Goal: Transaction & Acquisition: Book appointment/travel/reservation

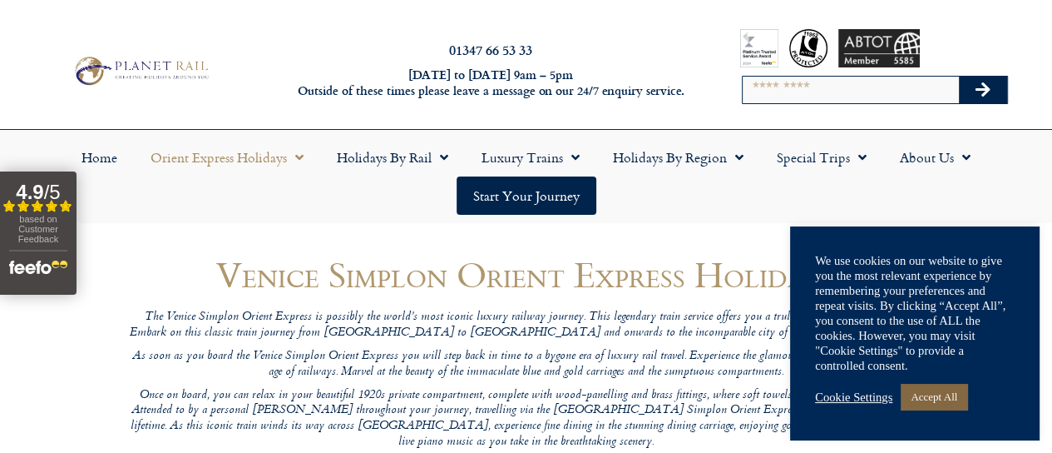
click at [946, 403] on link "Accept All" at bounding box center [934, 396] width 67 height 26
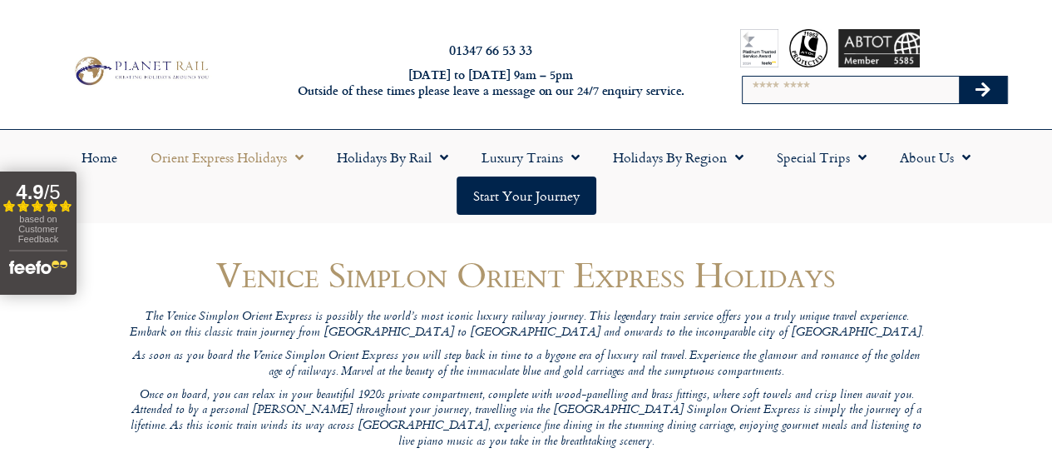
drag, startPoint x: 1064, startPoint y: 146, endPoint x: 724, endPoint y: 208, distance: 345.9
click at [724, 208] on ul "Home Orient Express Holidays Venice Simplon-Orient-Express – 2025 Venice Simplo…" at bounding box center [526, 176] width 1036 height 77
click at [853, 150] on span "Menu" at bounding box center [858, 157] width 17 height 30
click at [852, 159] on span "Menu" at bounding box center [858, 157] width 17 height 30
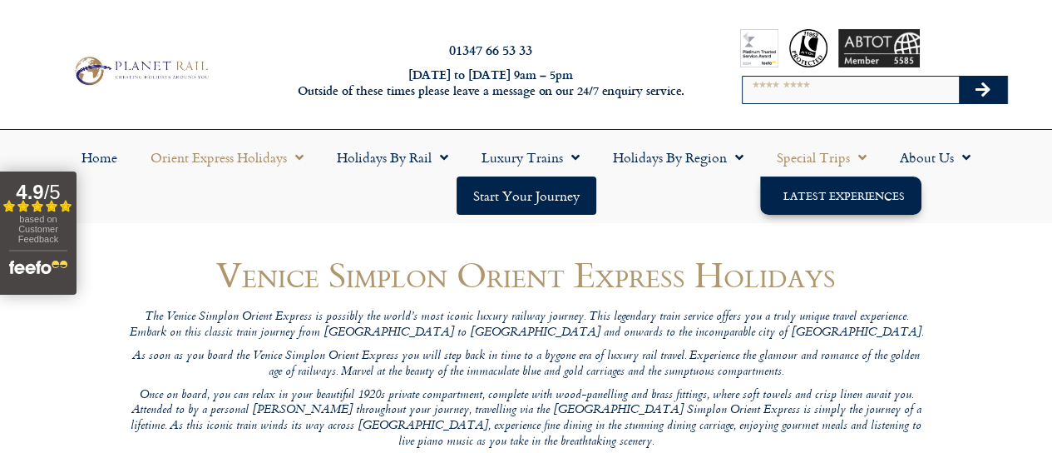
click at [836, 192] on link "Latest Experiences" at bounding box center [840, 195] width 161 height 38
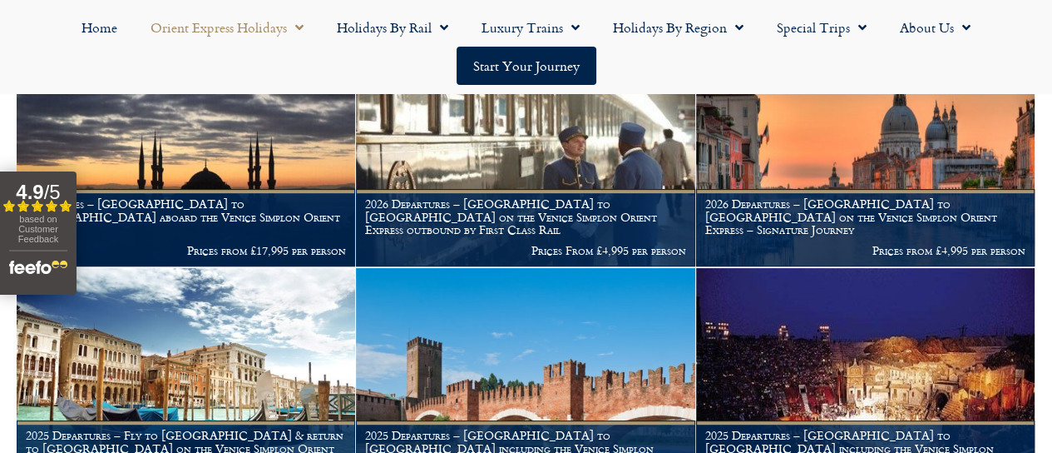
scroll to position [568, 0]
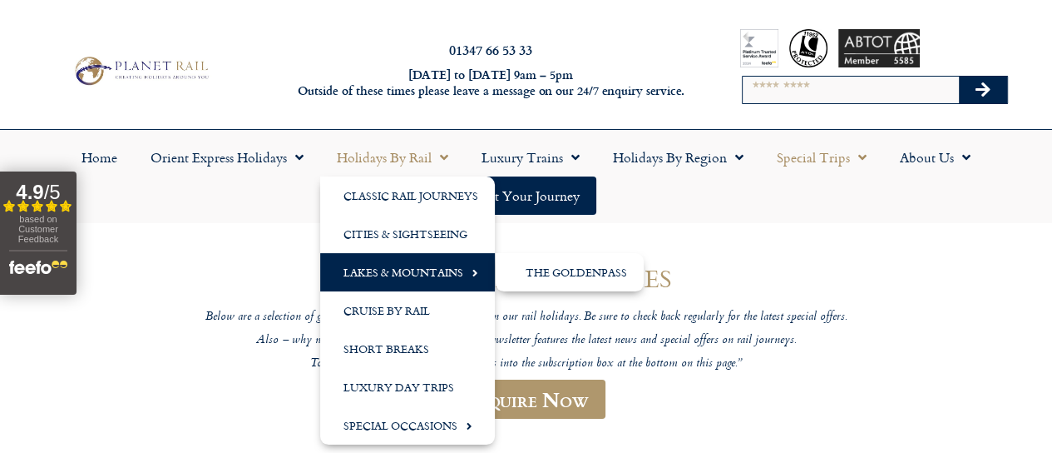
click at [421, 263] on link "Lakes & Mountains" at bounding box center [407, 272] width 175 height 38
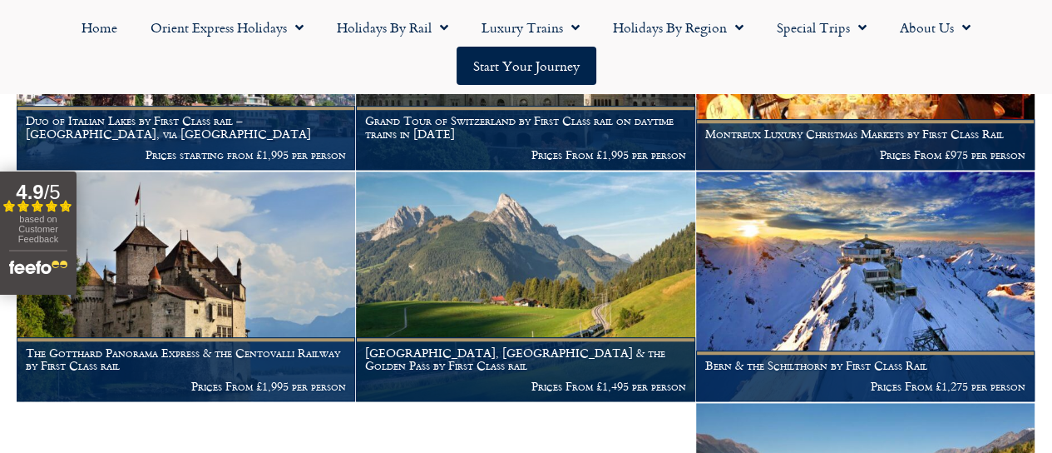
scroll to position [982, 0]
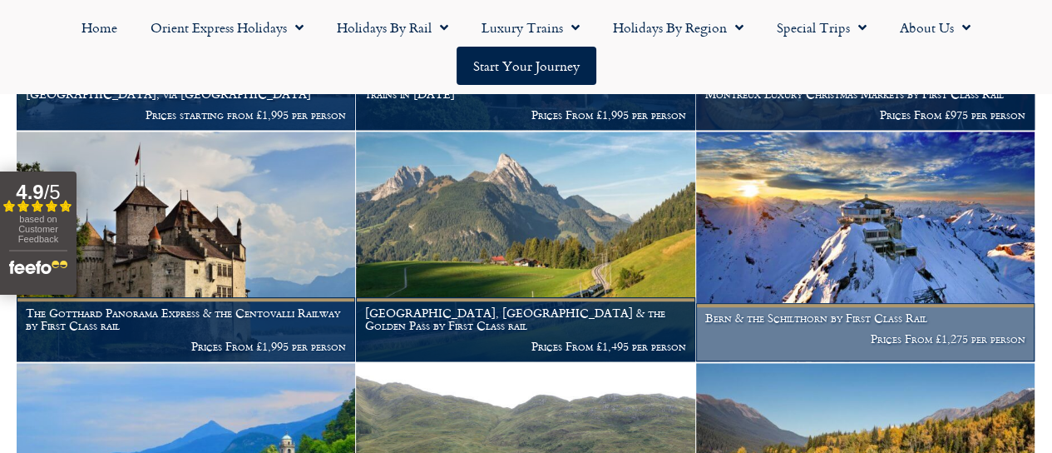
click at [852, 324] on h1 "Bern & the Schilthorn by First Class Rail" at bounding box center [865, 317] width 320 height 13
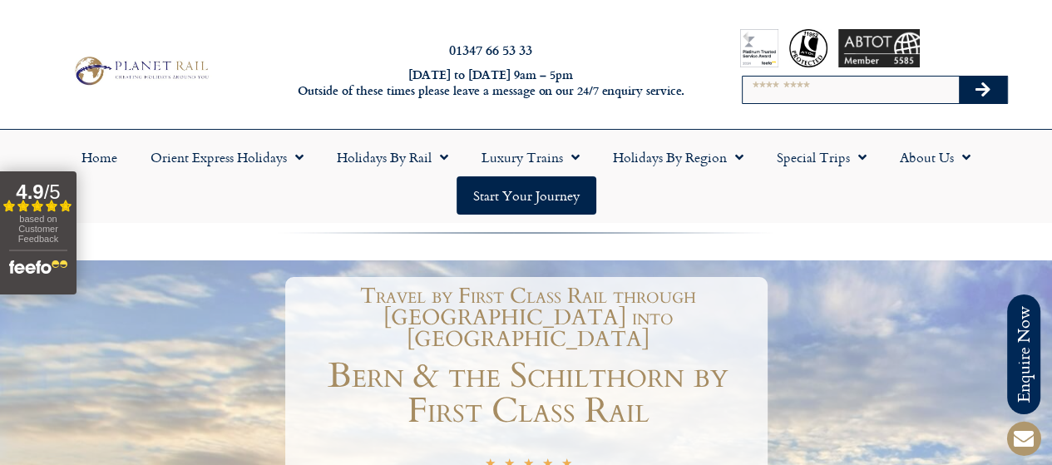
drag, startPoint x: 0, startPoint y: 0, endPoint x: 1062, endPoint y: 21, distance: 1062.4
click at [1051, 21] on html "Planet Rail Online Enquiry Please enter your details below, together with your …" at bounding box center [526, 232] width 1052 height 465
